Goal: Task Accomplishment & Management: Use online tool/utility

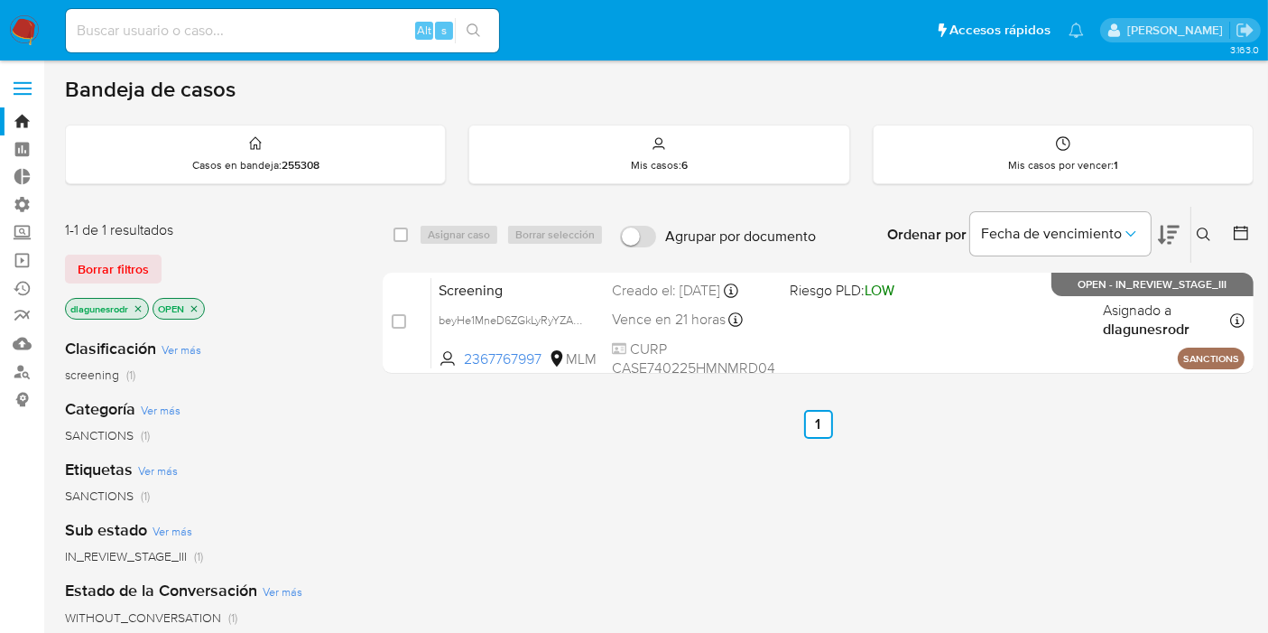
click at [1204, 229] on icon at bounding box center [1204, 234] width 14 height 14
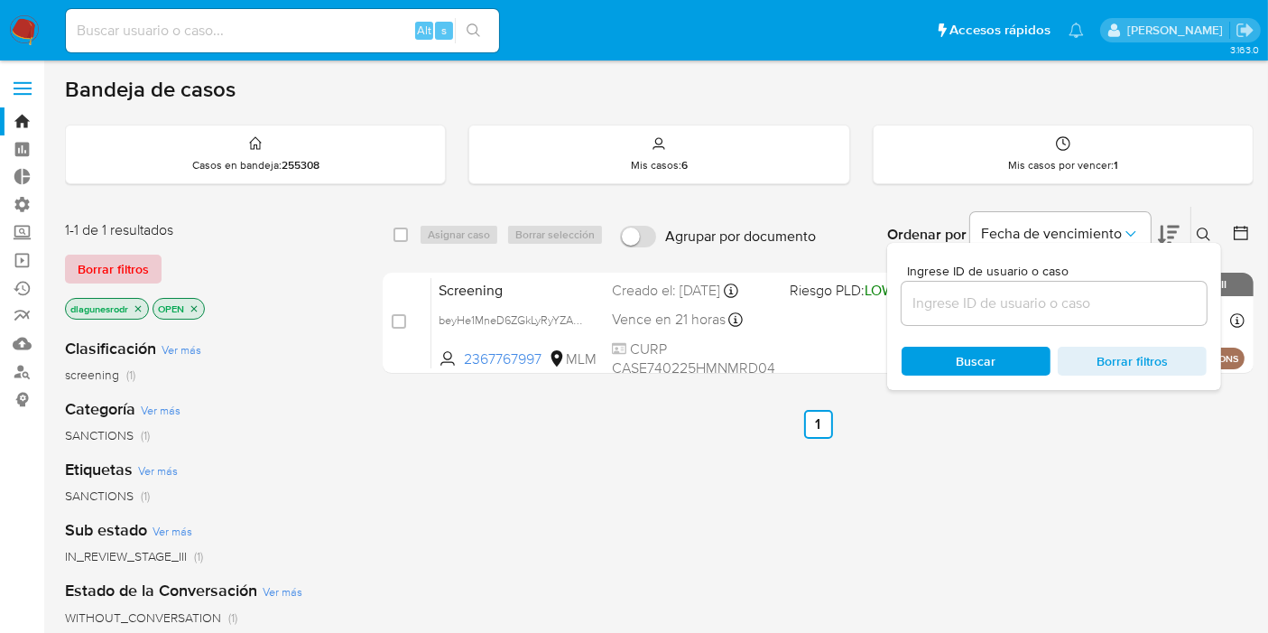
click at [125, 268] on span "Borrar filtros" at bounding box center [113, 268] width 71 height 25
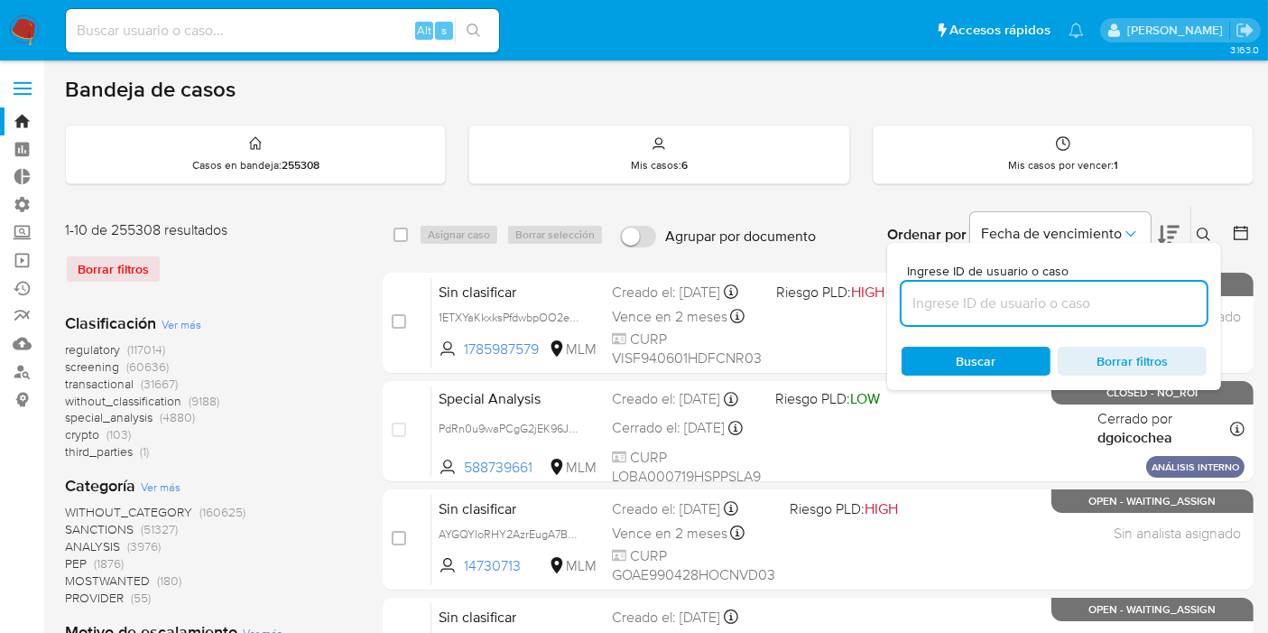
click at [1051, 305] on input at bounding box center [1054, 303] width 305 height 23
paste input "X7TEPFHX0DW05QwIEjJ0Kgfk"
type input "X7TEPFHX0DW05QwIEjJ0Kgfk"
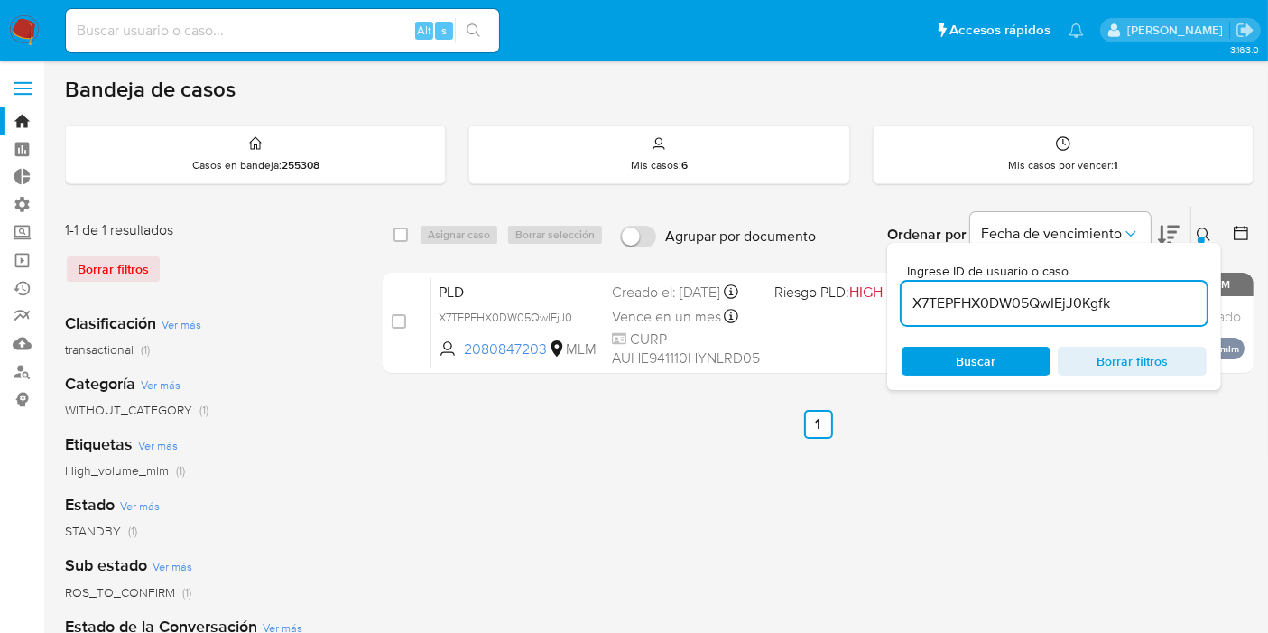
click at [1209, 229] on icon at bounding box center [1204, 234] width 14 height 14
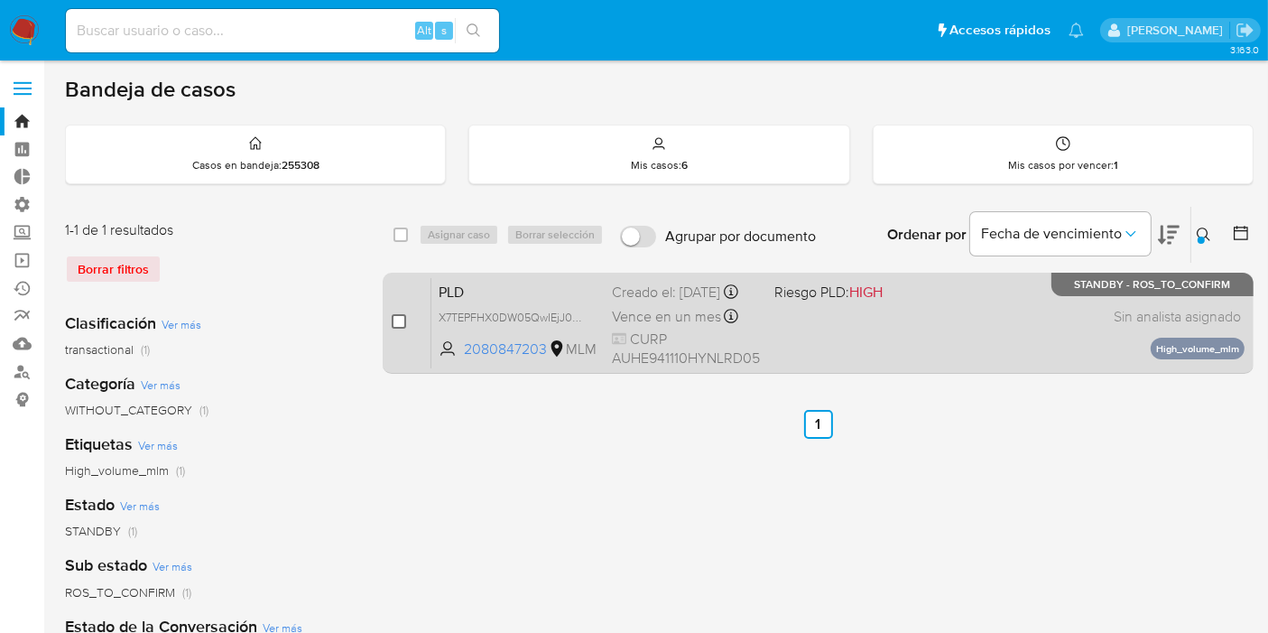
click at [397, 318] on input "checkbox" at bounding box center [399, 321] width 14 height 14
checkbox input "true"
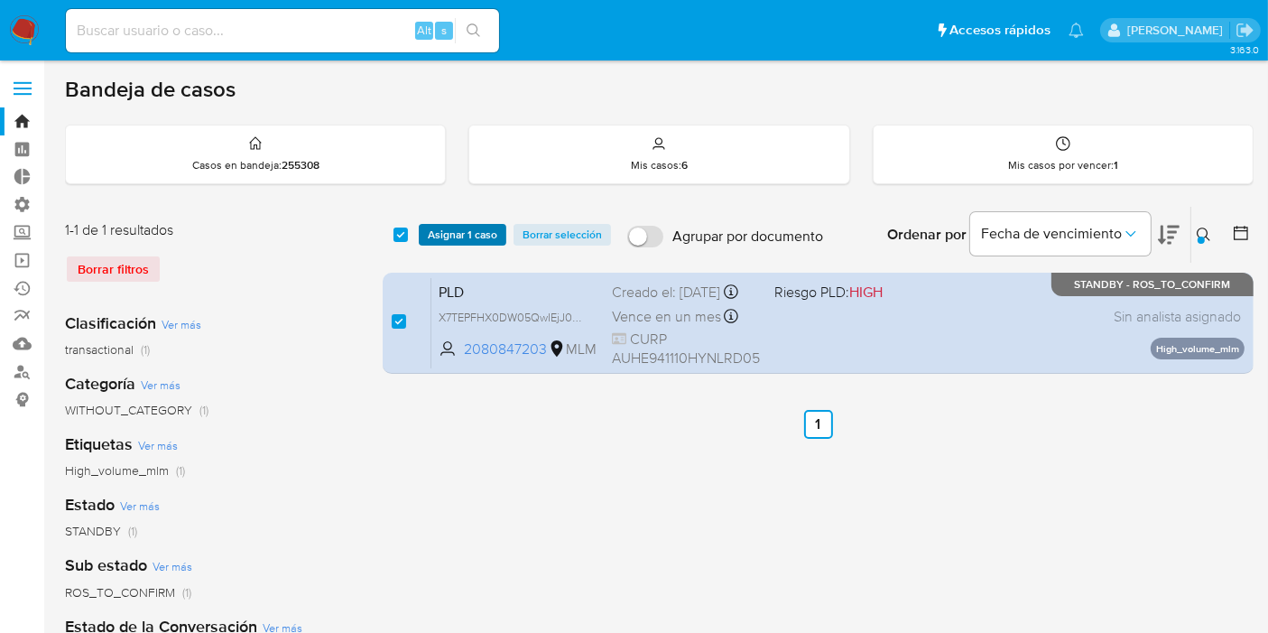
click at [464, 237] on span "Asignar 1 caso" at bounding box center [462, 235] width 69 height 18
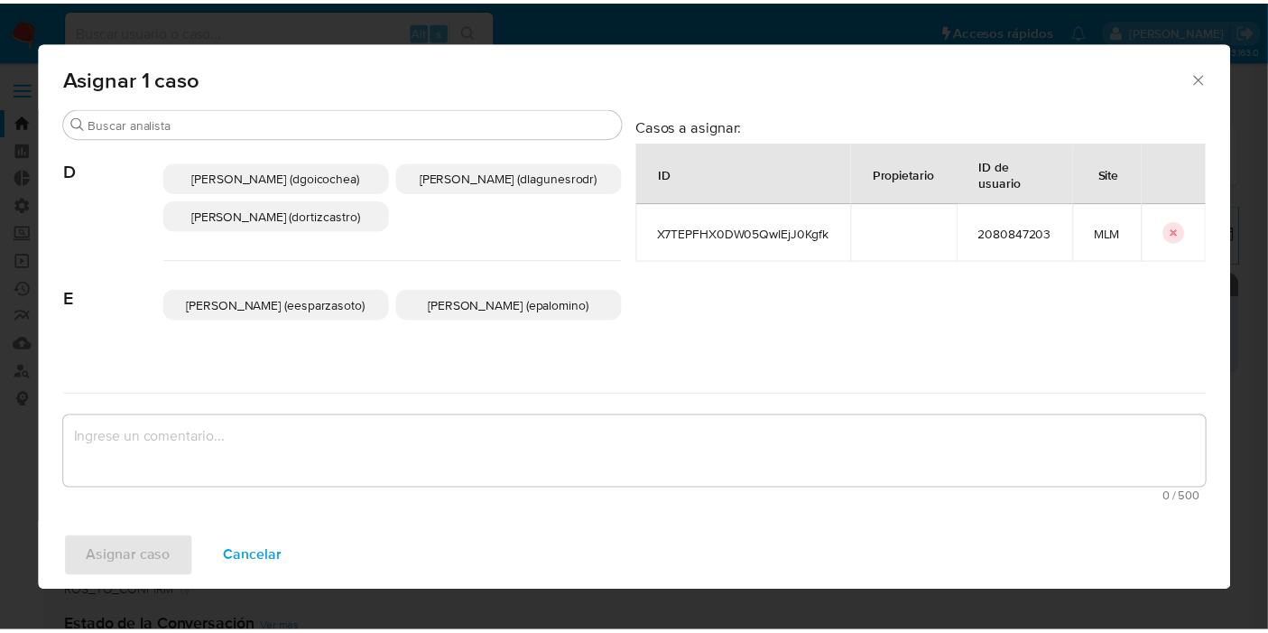
scroll to position [310, 0]
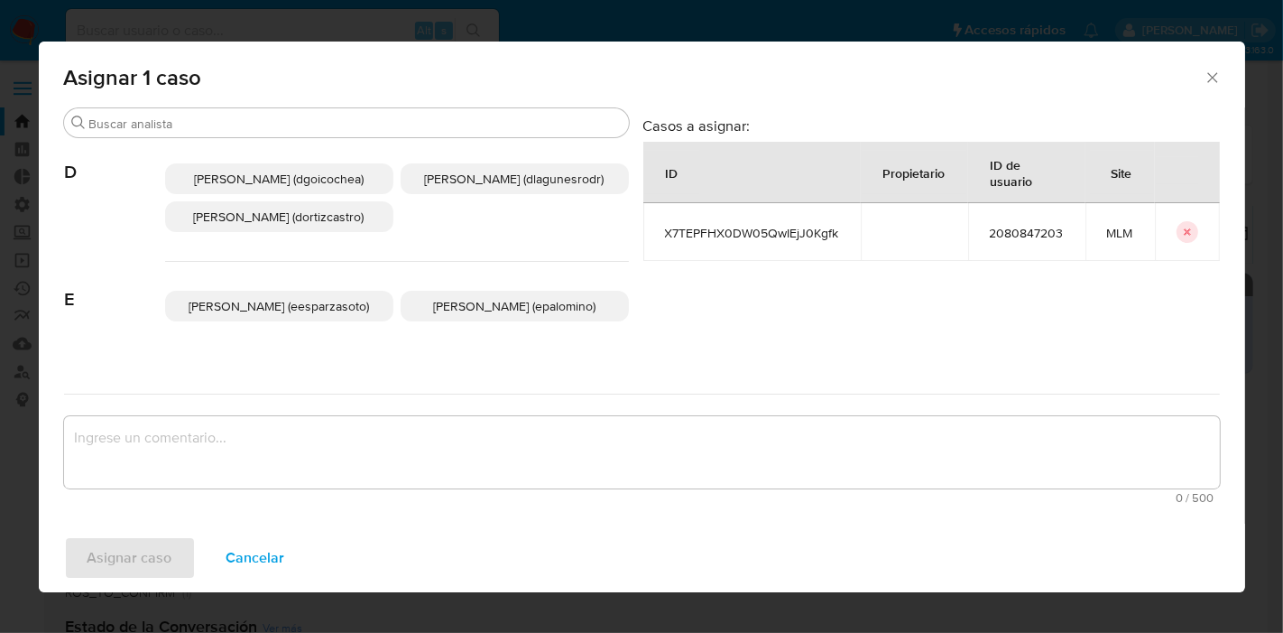
click at [428, 188] on span "Daniela Rosa Lagunes (dlagunesrodr)" at bounding box center [515, 179] width 180 height 18
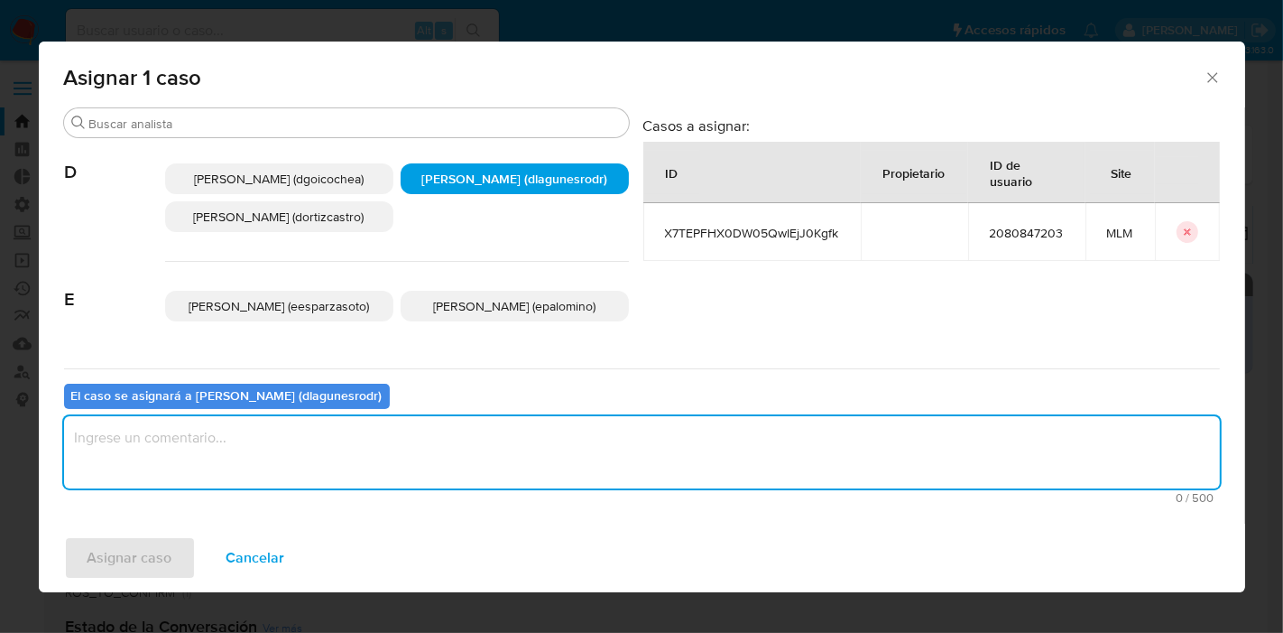
click at [305, 460] on textarea "assign-modal" at bounding box center [642, 452] width 1156 height 72
type textarea "Reporte 24 horas"
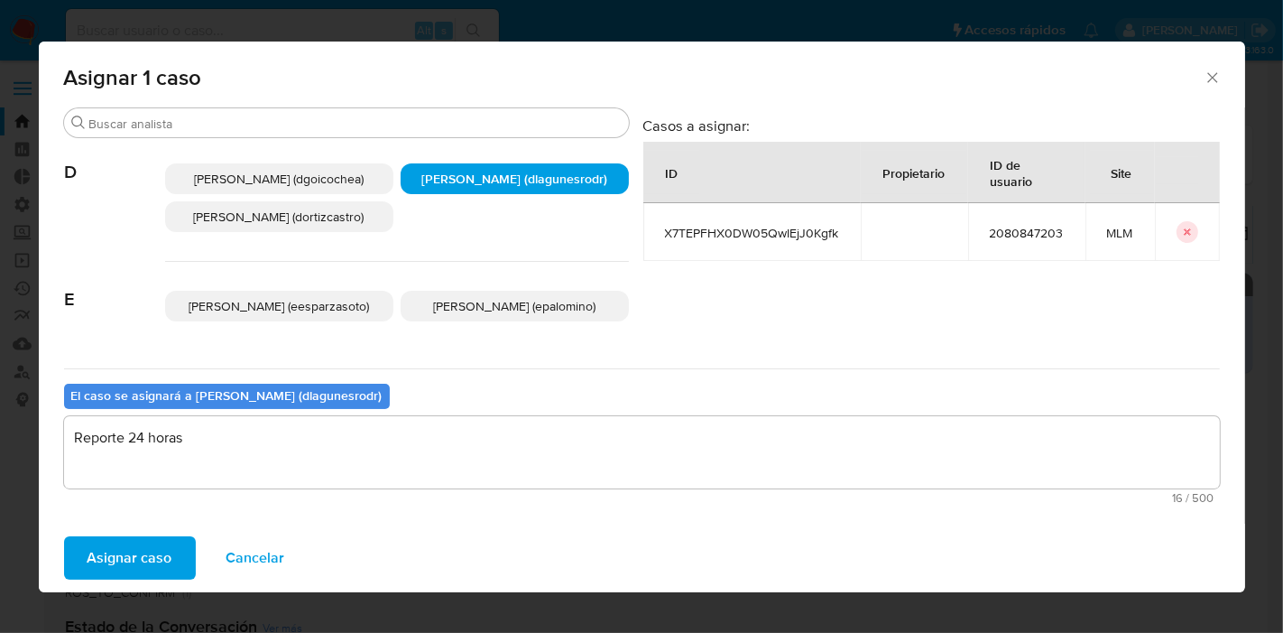
click at [144, 564] on span "Asignar caso" at bounding box center [130, 558] width 85 height 40
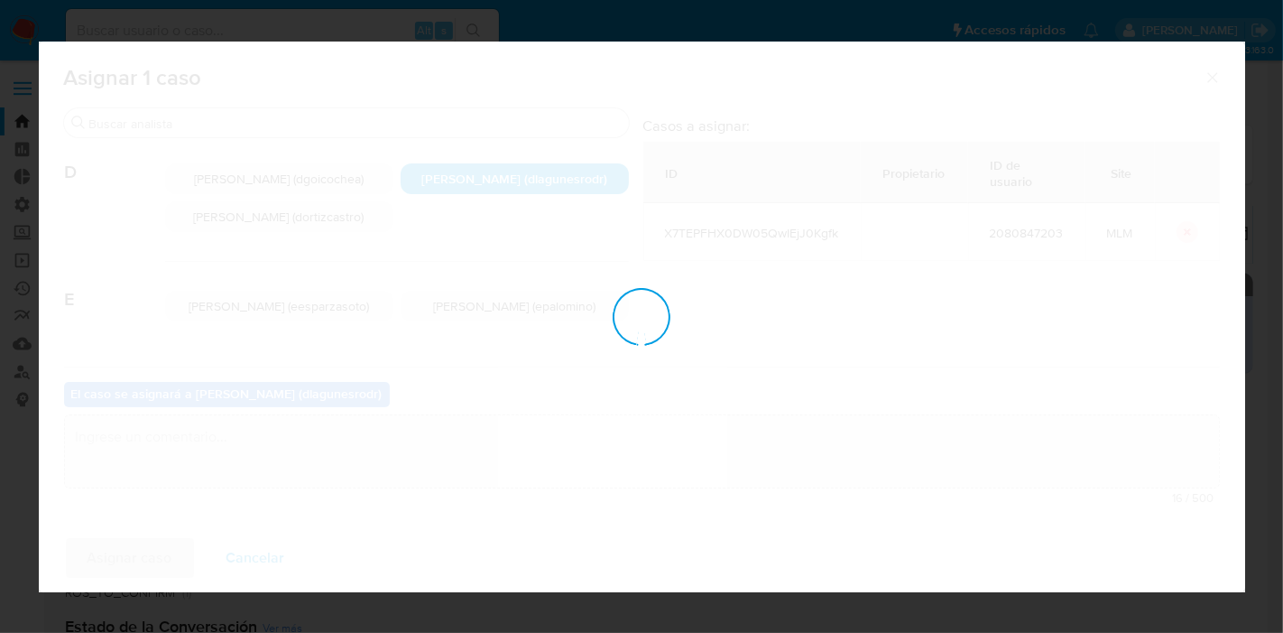
checkbox input "false"
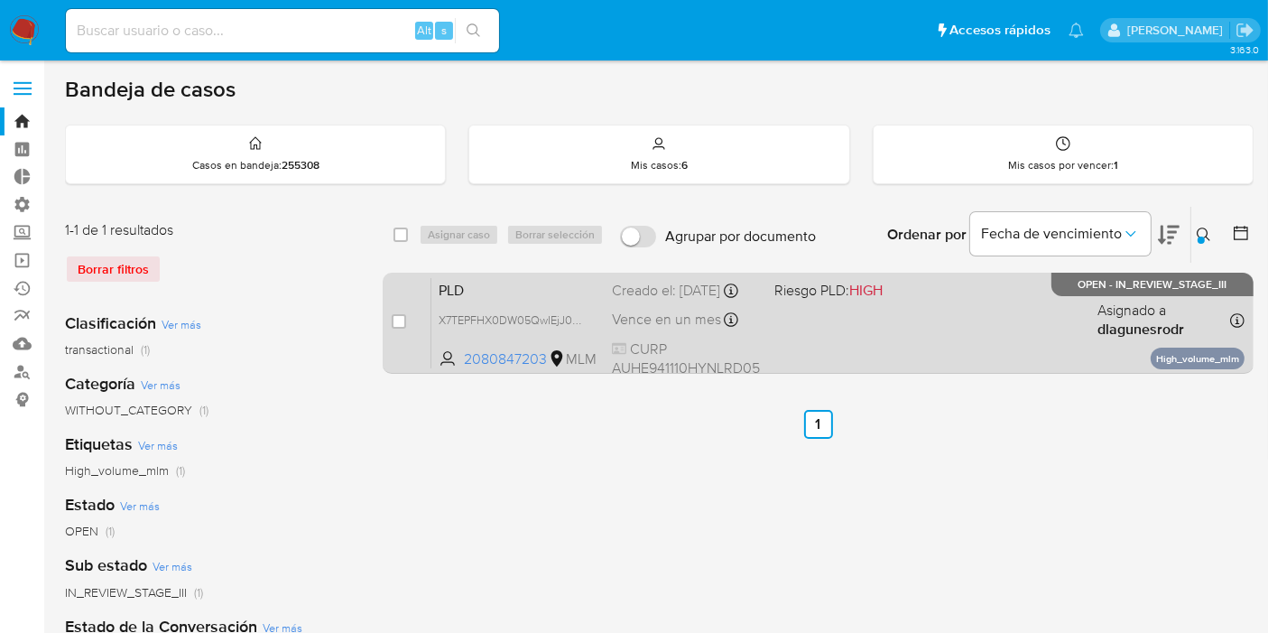
click at [533, 314] on div "PLD X7TEPFHX0DW05QwIEjJ0Kgfk 2080847203 MLM Riesgo PLD: HIGH Creado el: 12/09/2…" at bounding box center [837, 322] width 813 height 91
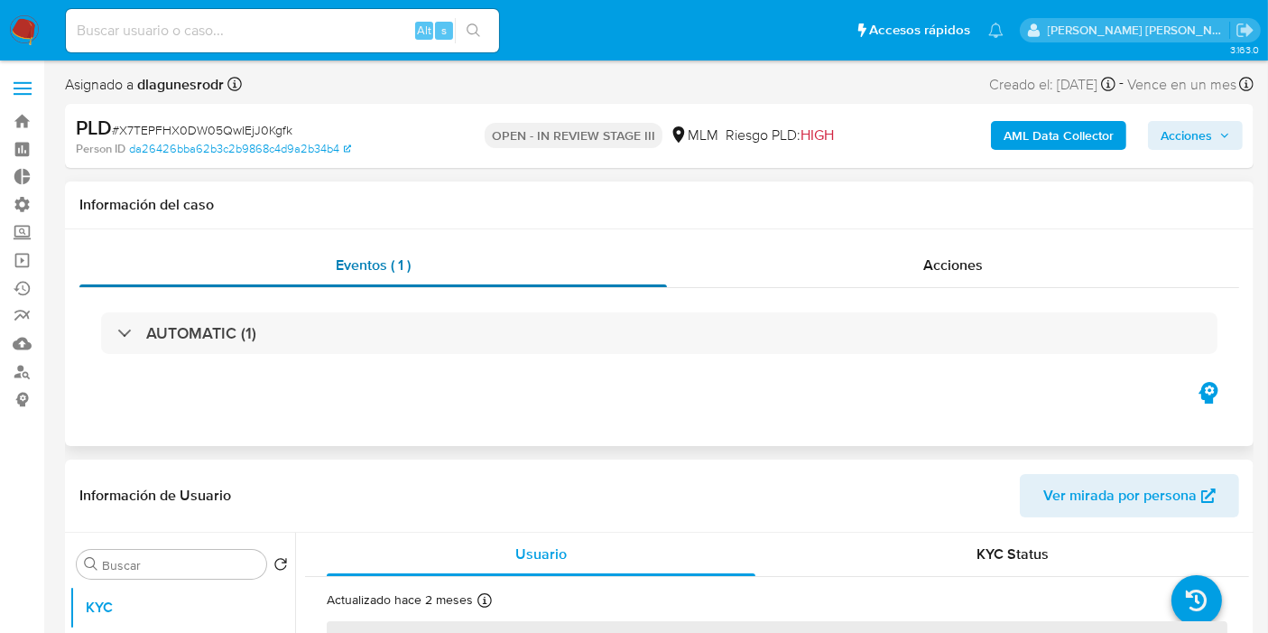
select select "10"
click at [957, 277] on div "Acciones" at bounding box center [953, 265] width 572 height 43
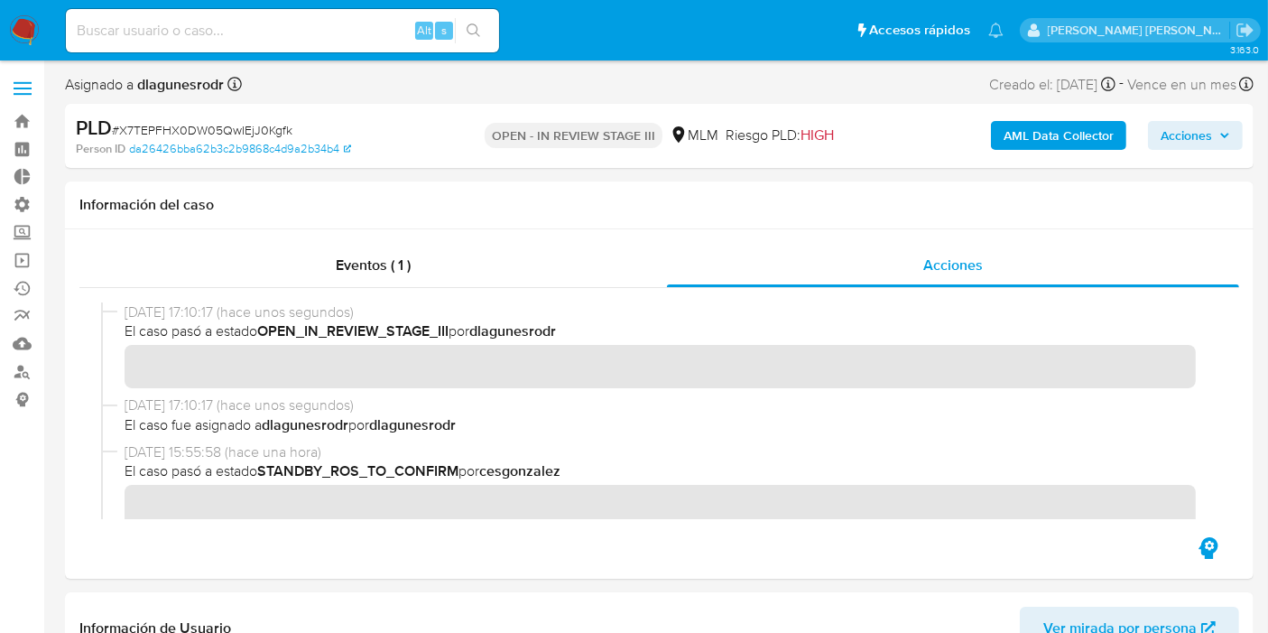
click at [1204, 150] on div "AML Data Collector Acciones" at bounding box center [1050, 136] width 384 height 42
click at [1209, 137] on span "Acciones" at bounding box center [1186, 135] width 51 height 29
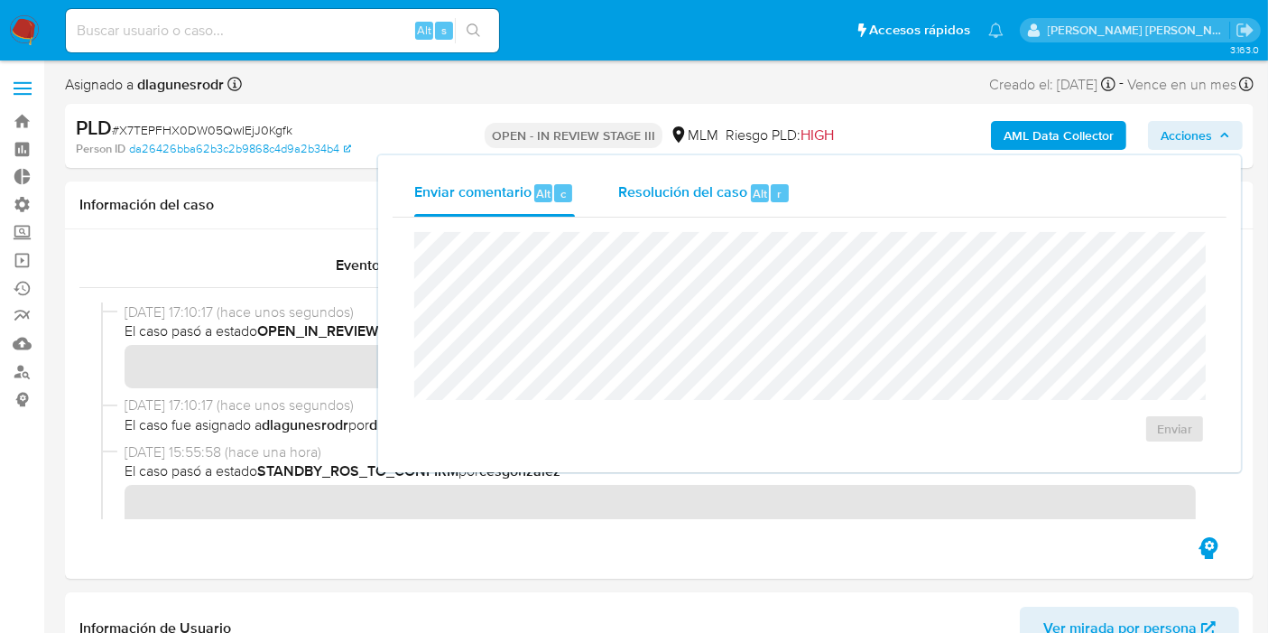
click at [699, 189] on span "Resolución del caso" at bounding box center [682, 192] width 129 height 21
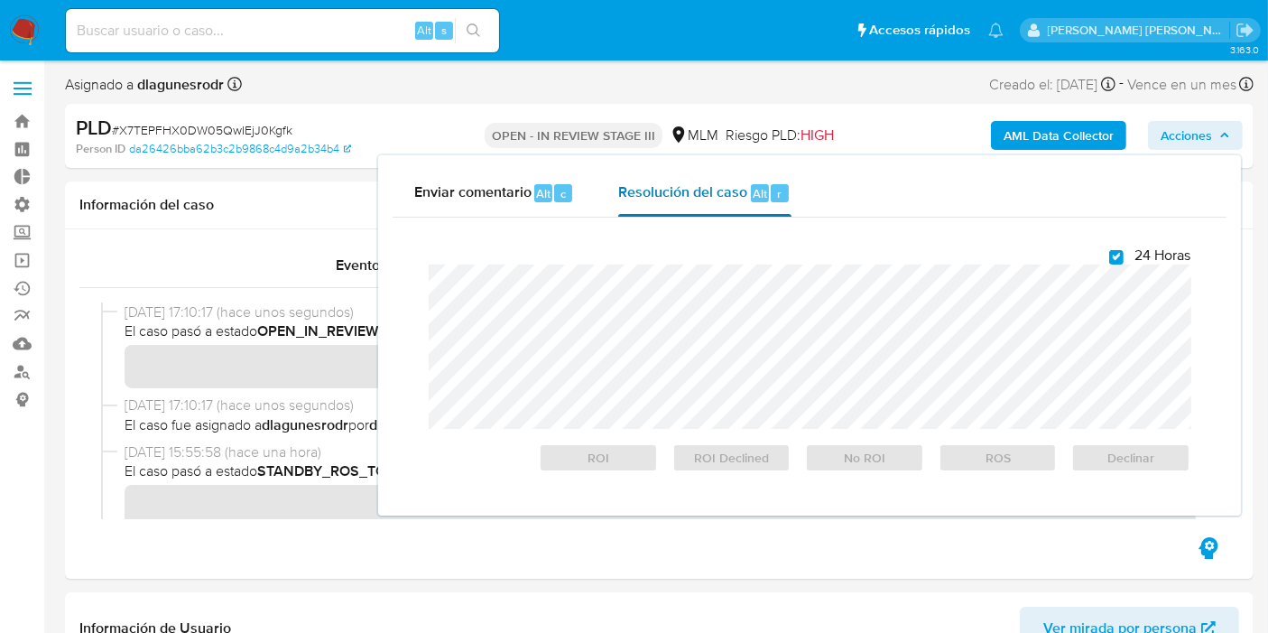
checkbox input "true"
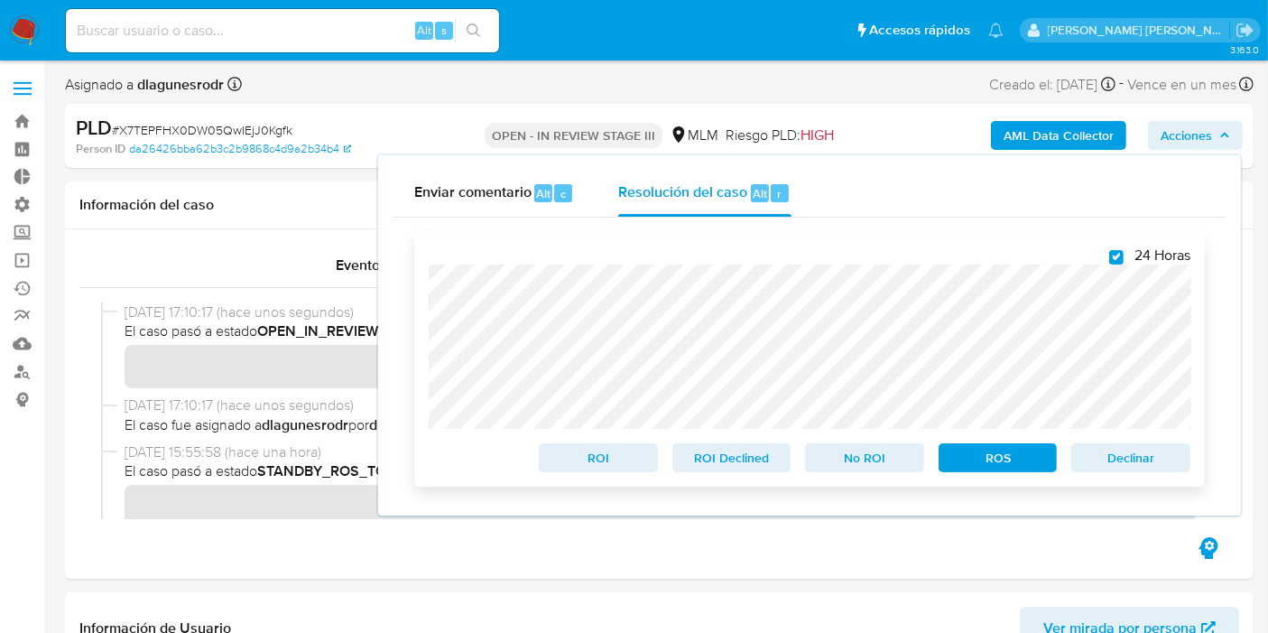
click at [1008, 462] on span "ROS" at bounding box center [998, 457] width 94 height 25
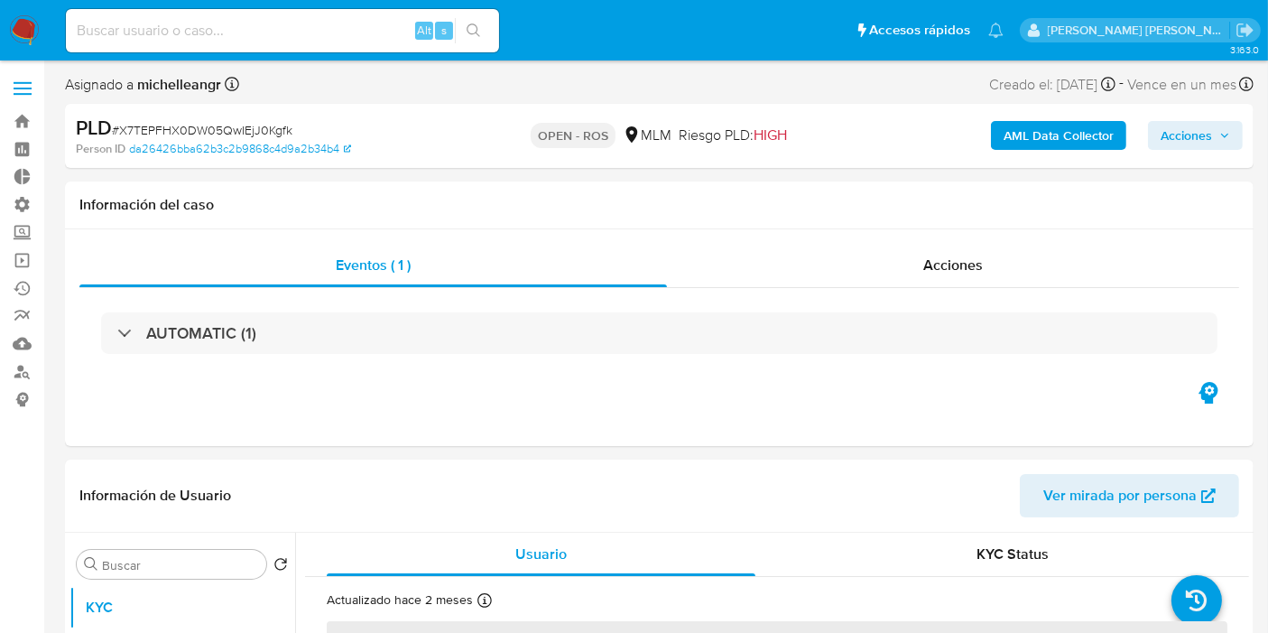
select select "10"
